Goal: Information Seeking & Learning: Learn about a topic

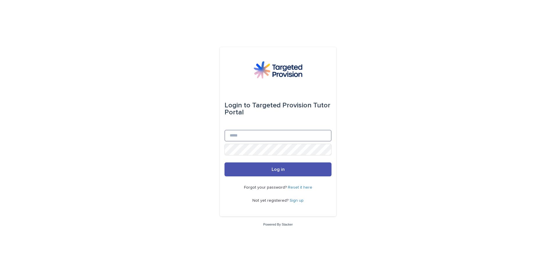
click at [262, 139] on input "Email" at bounding box center [277, 136] width 107 height 12
click at [332, 144] on div at bounding box center [332, 144] width 0 height 0
click at [232, 170] on button "Log in" at bounding box center [277, 169] width 107 height 14
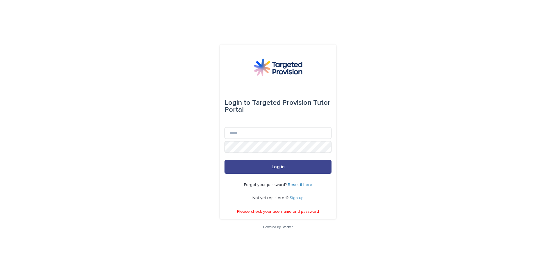
click at [281, 167] on span "Log in" at bounding box center [278, 166] width 13 height 5
click at [254, 134] on input "Email" at bounding box center [277, 133] width 107 height 12
click at [249, 135] on input "Email" at bounding box center [277, 133] width 107 height 12
click at [228, 170] on button "Log in" at bounding box center [277, 167] width 107 height 14
click at [245, 134] on input "**" at bounding box center [277, 133] width 107 height 12
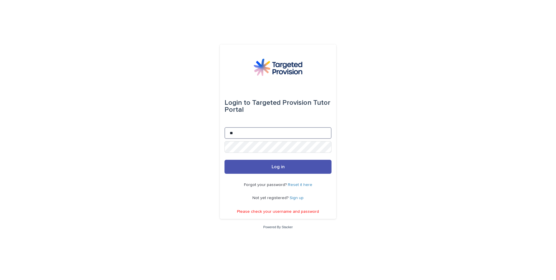
type input "**********"
click at [268, 165] on button "Log in" at bounding box center [277, 167] width 107 height 14
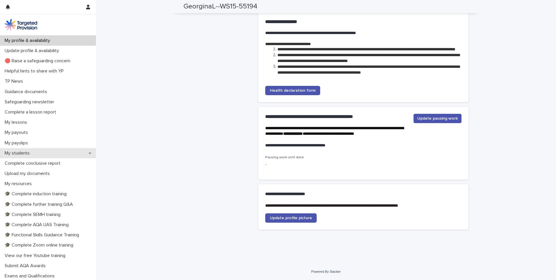
click at [19, 151] on p "My students" at bounding box center [18, 153] width 32 height 6
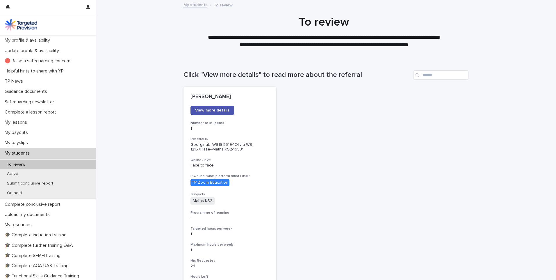
click at [19, 164] on p "To review" at bounding box center [16, 164] width 28 height 5
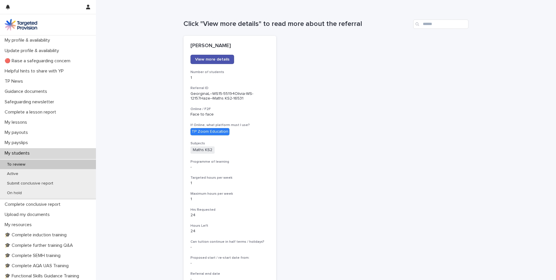
scroll to position [49, 0]
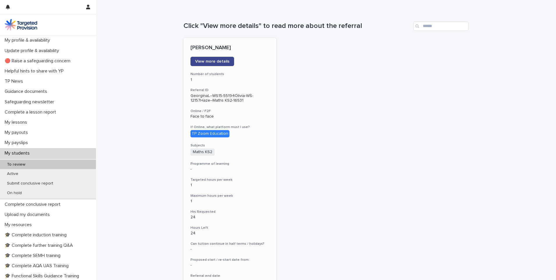
click at [204, 63] on span "View more details" at bounding box center [212, 61] width 34 height 4
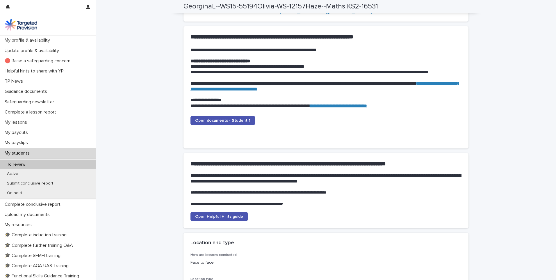
scroll to position [558, 0]
click at [204, 122] on link "Open documents - Student 1" at bounding box center [222, 119] width 65 height 9
click at [230, 120] on span "Open documents - Student 1" at bounding box center [222, 120] width 55 height 4
click at [228, 88] on link "**********" at bounding box center [325, 86] width 270 height 10
click at [211, 119] on span "Open documents - Student 1" at bounding box center [222, 120] width 55 height 4
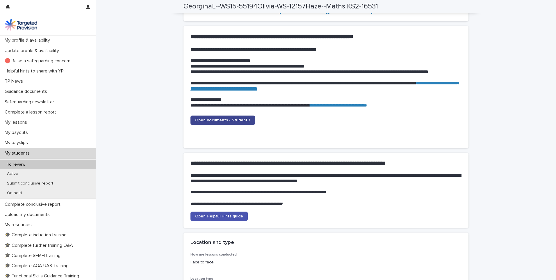
click at [211, 118] on span "Open documents - Student 1" at bounding box center [222, 120] width 55 height 4
click at [223, 122] on span "Open documents - Student 1" at bounding box center [222, 120] width 55 height 4
click at [283, 90] on link "**********" at bounding box center [325, 86] width 270 height 10
click at [230, 122] on span "Open documents - Student 1" at bounding box center [222, 120] width 55 height 4
click at [212, 119] on span "Open documents - Student 1" at bounding box center [222, 120] width 55 height 4
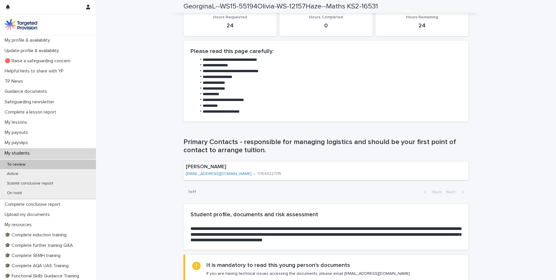
scroll to position [261, 0]
